Goal: Information Seeking & Learning: Learn about a topic

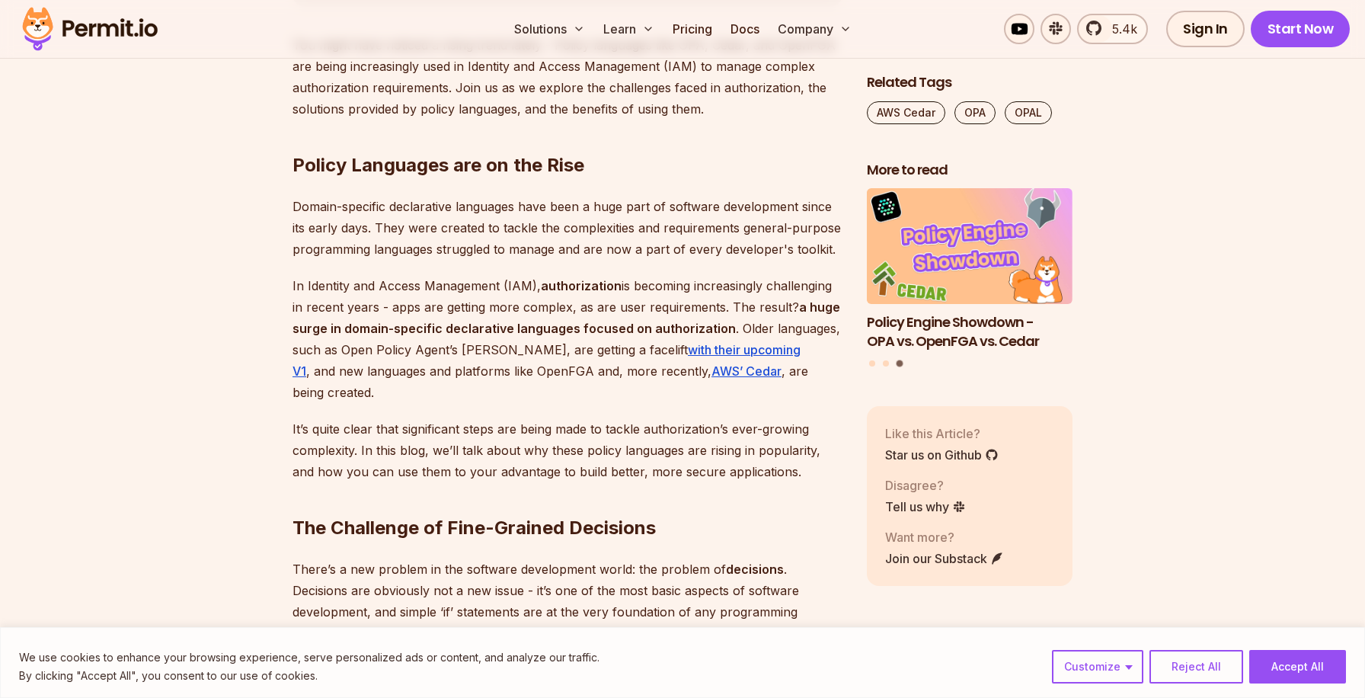
scroll to position [971, 0]
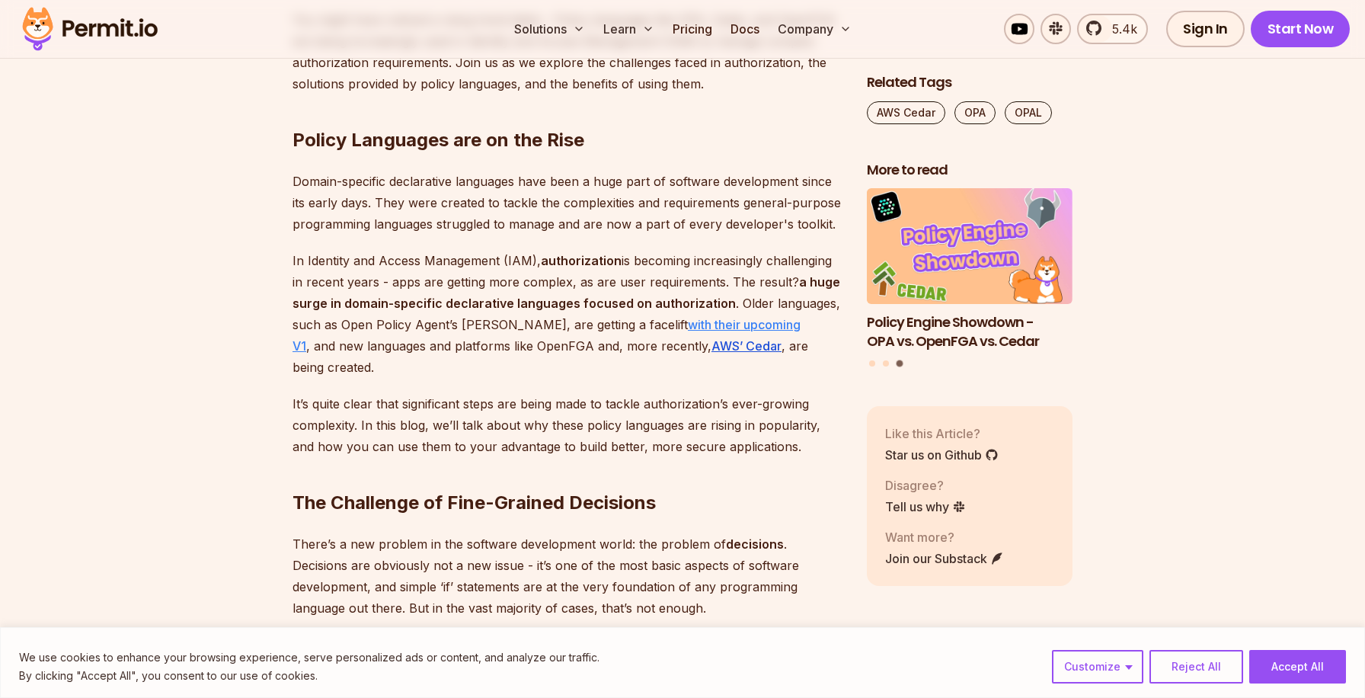
click at [676, 323] on link "with their upcoming V1" at bounding box center [547, 335] width 508 height 37
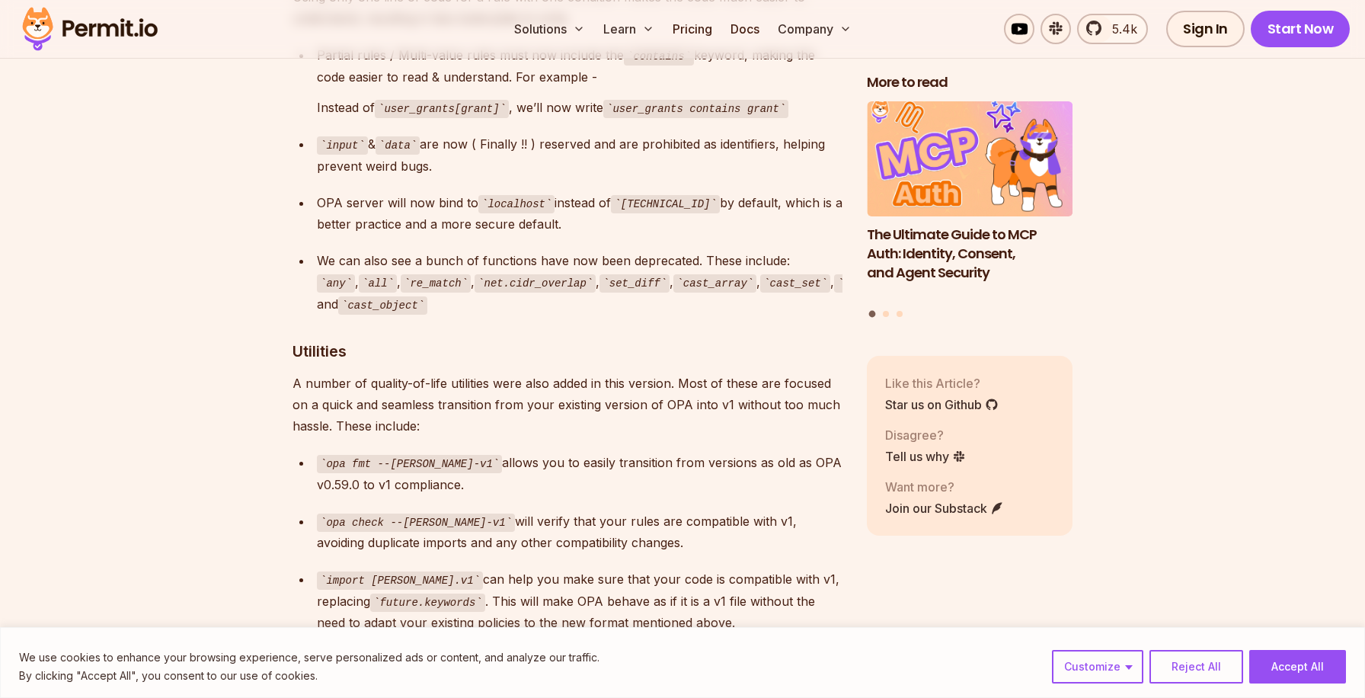
scroll to position [2785, 0]
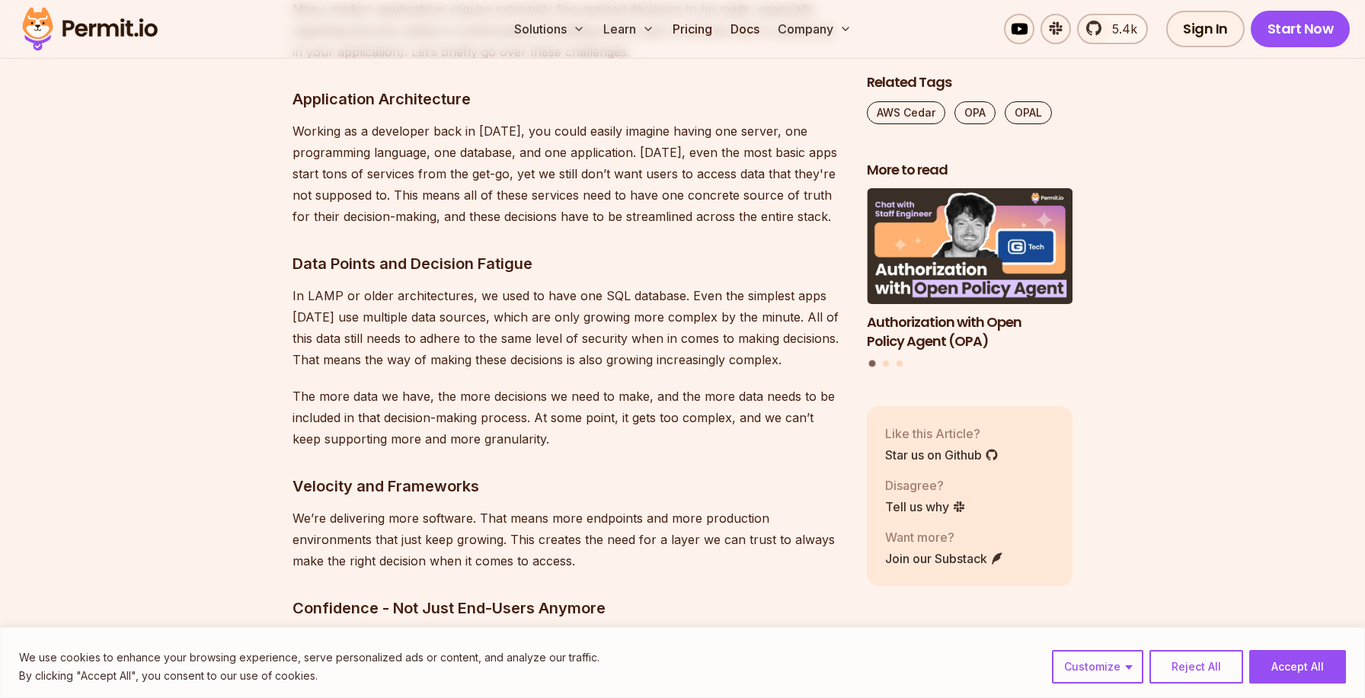
scroll to position [2219, 0]
